Goal: Task Accomplishment & Management: Manage account settings

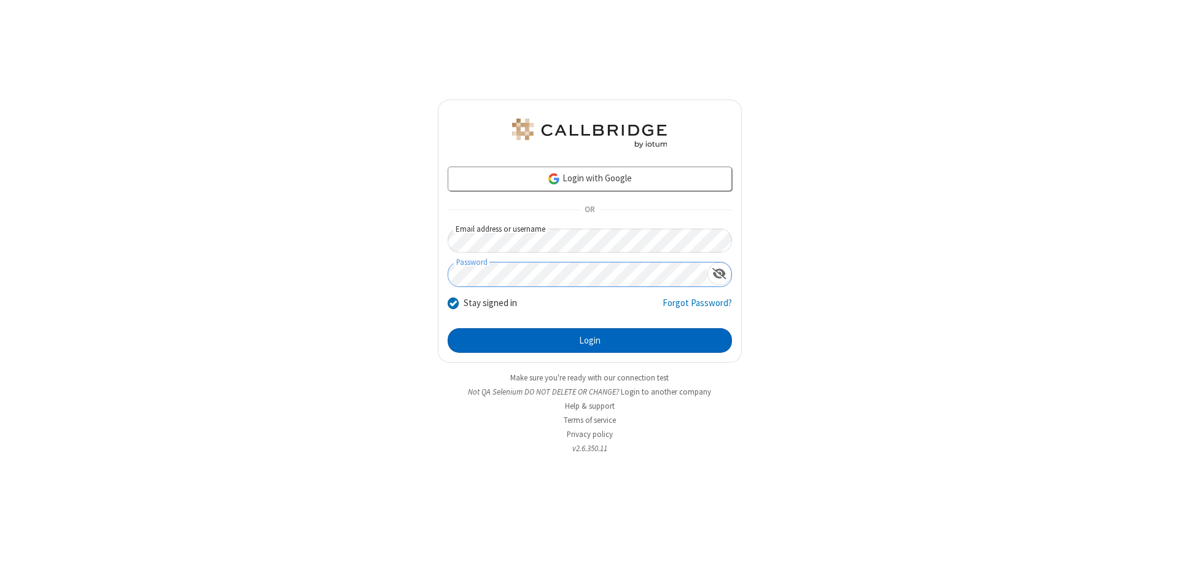
click at [590, 340] on button "Login" at bounding box center [590, 340] width 284 height 25
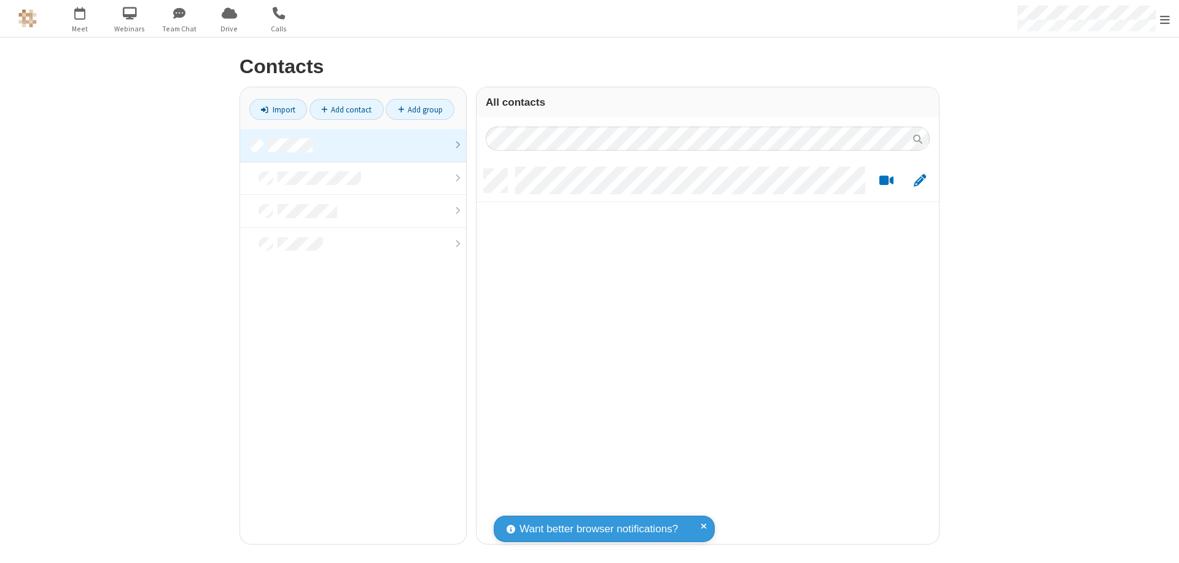
click at [353, 145] on link at bounding box center [353, 145] width 226 height 33
click at [346, 109] on link "Add contact" at bounding box center [347, 109] width 74 height 21
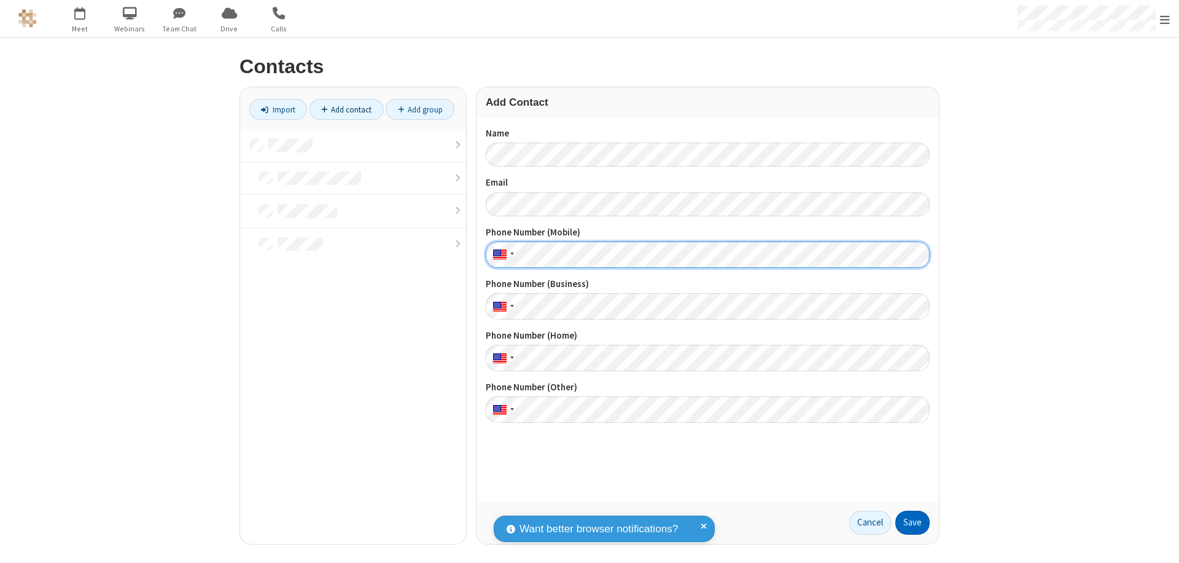
click at [913, 522] on button "Save" at bounding box center [912, 522] width 34 height 25
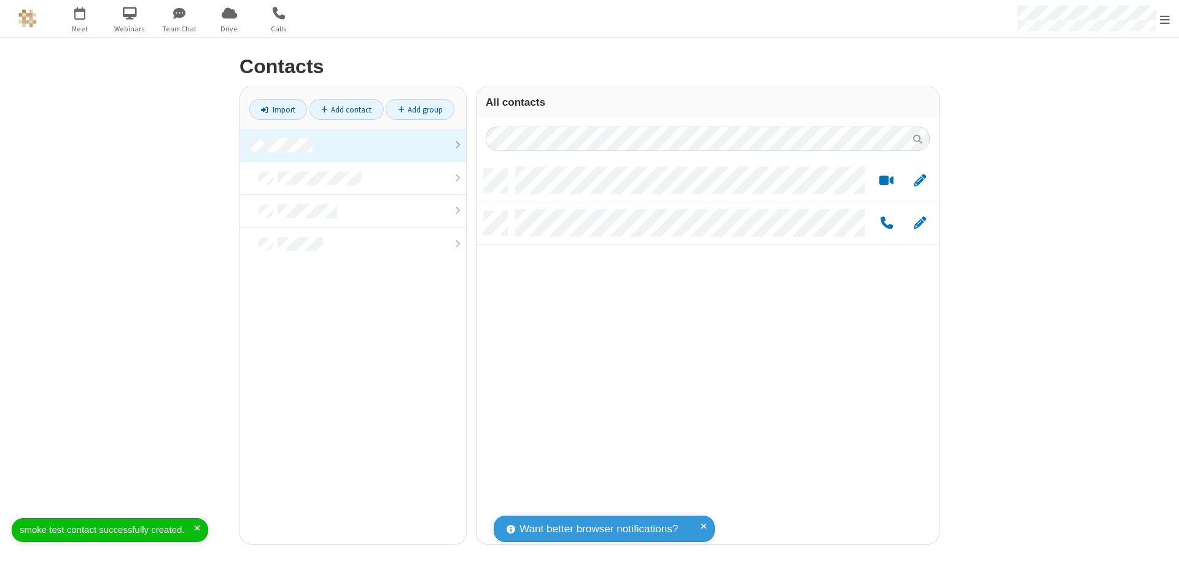
scroll to position [375, 453]
click at [346, 109] on link "Add contact" at bounding box center [347, 109] width 74 height 21
